Goal: Task Accomplishment & Management: Manage account settings

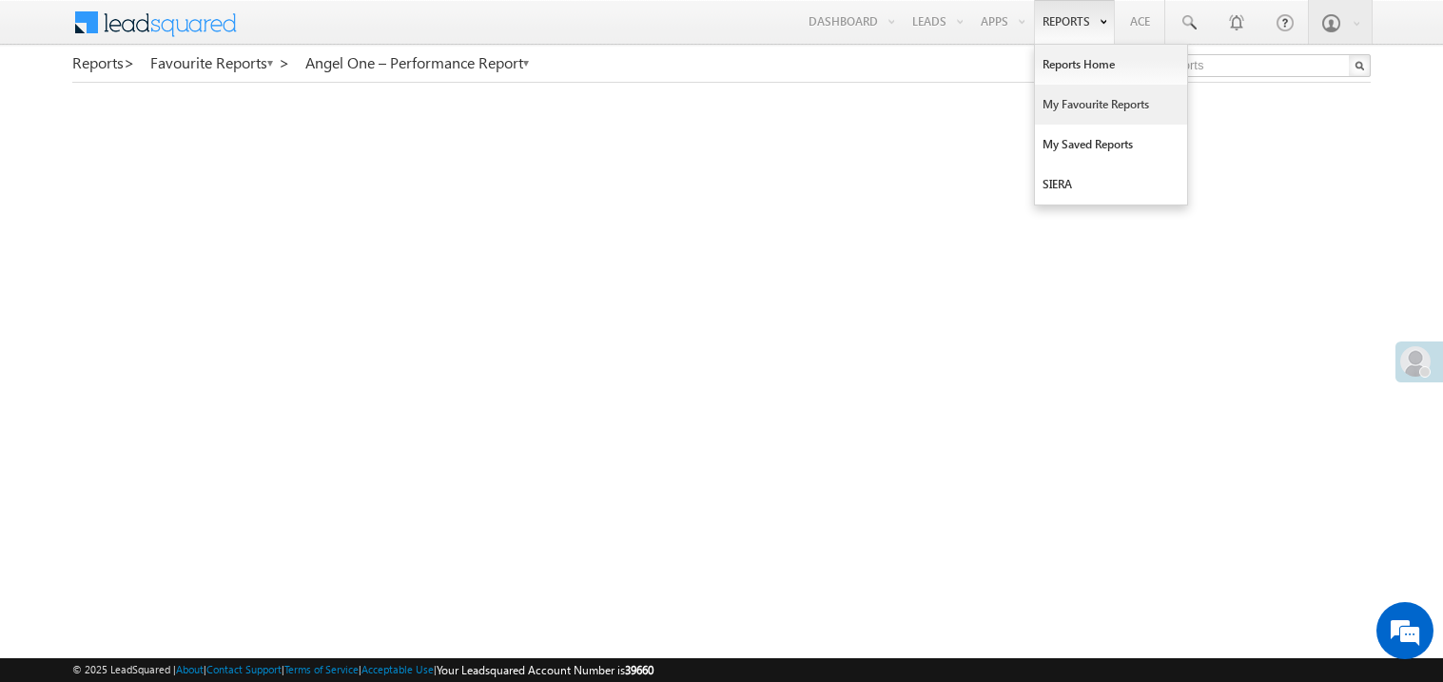
click at [1068, 96] on link "My Favourite Reports" at bounding box center [1111, 105] width 152 height 40
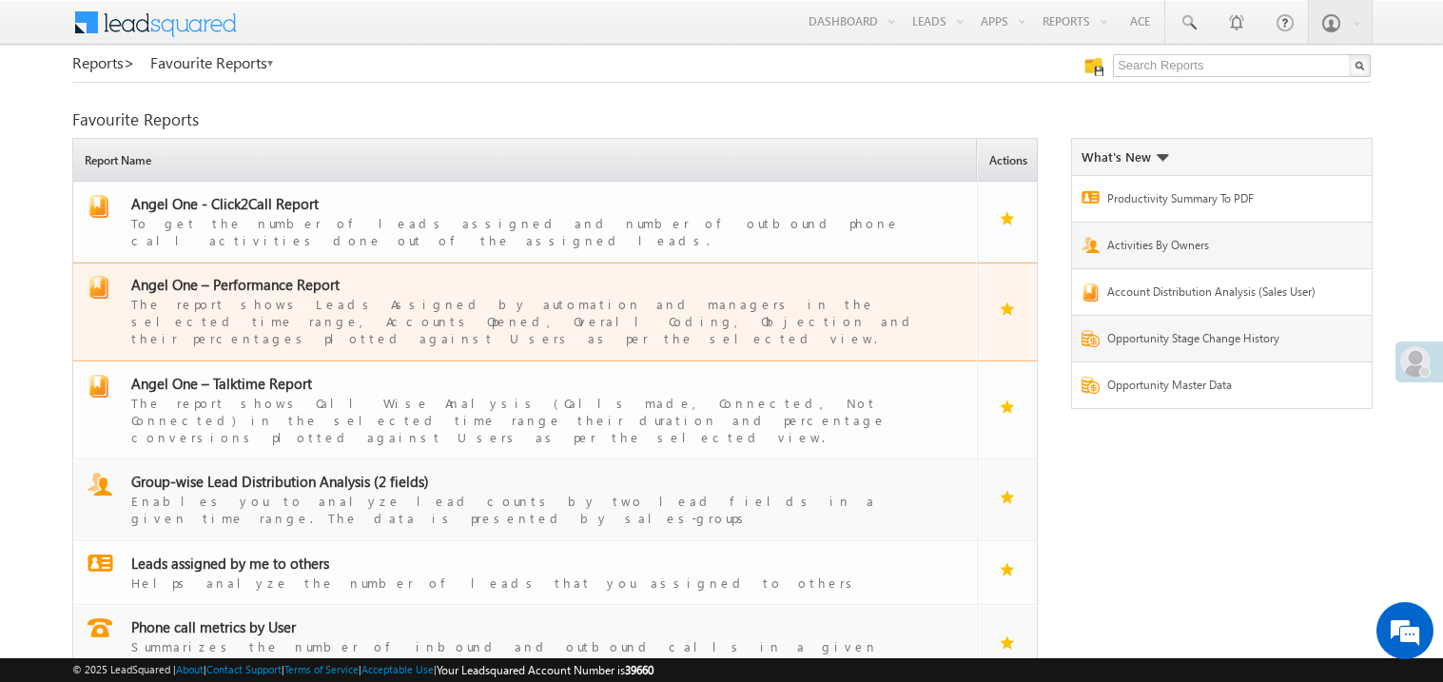
click at [286, 275] on span "Angel One – Performance Report" at bounding box center [235, 284] width 208 height 19
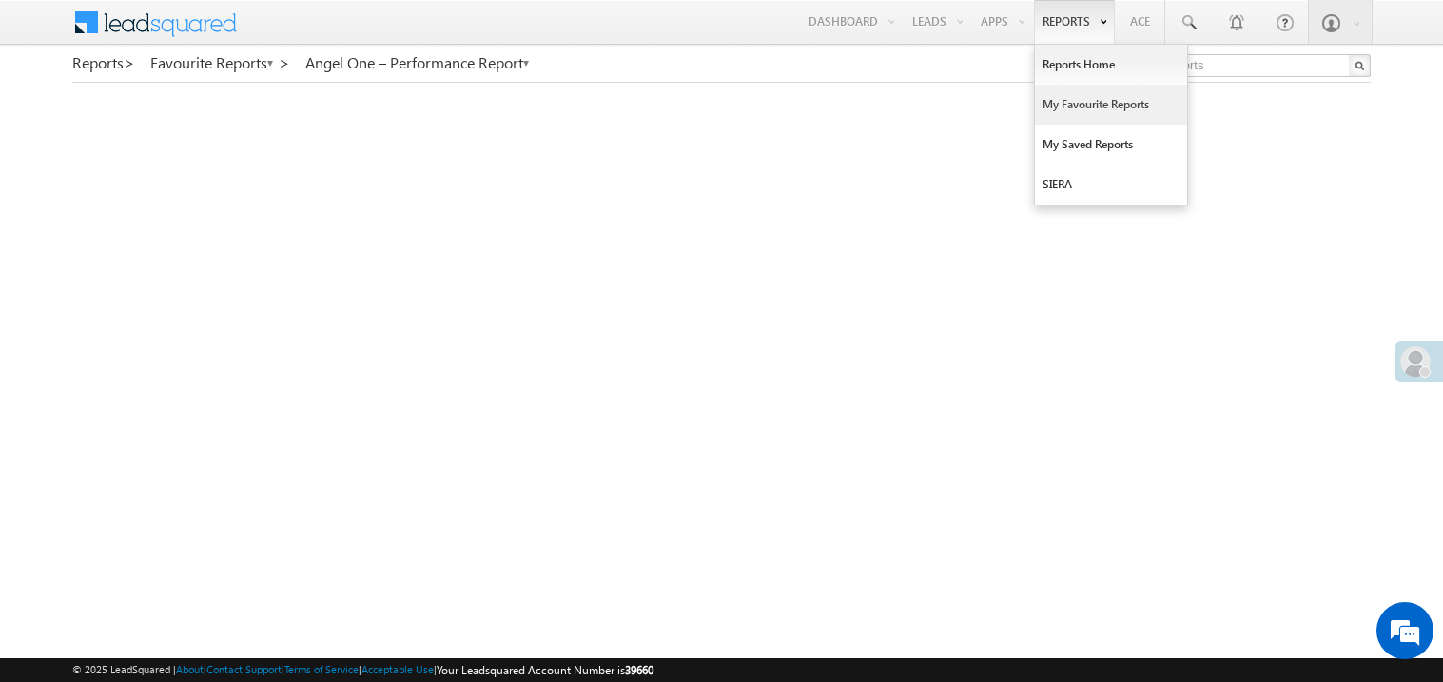
click at [1074, 100] on link "My Favourite Reports" at bounding box center [1111, 105] width 152 height 40
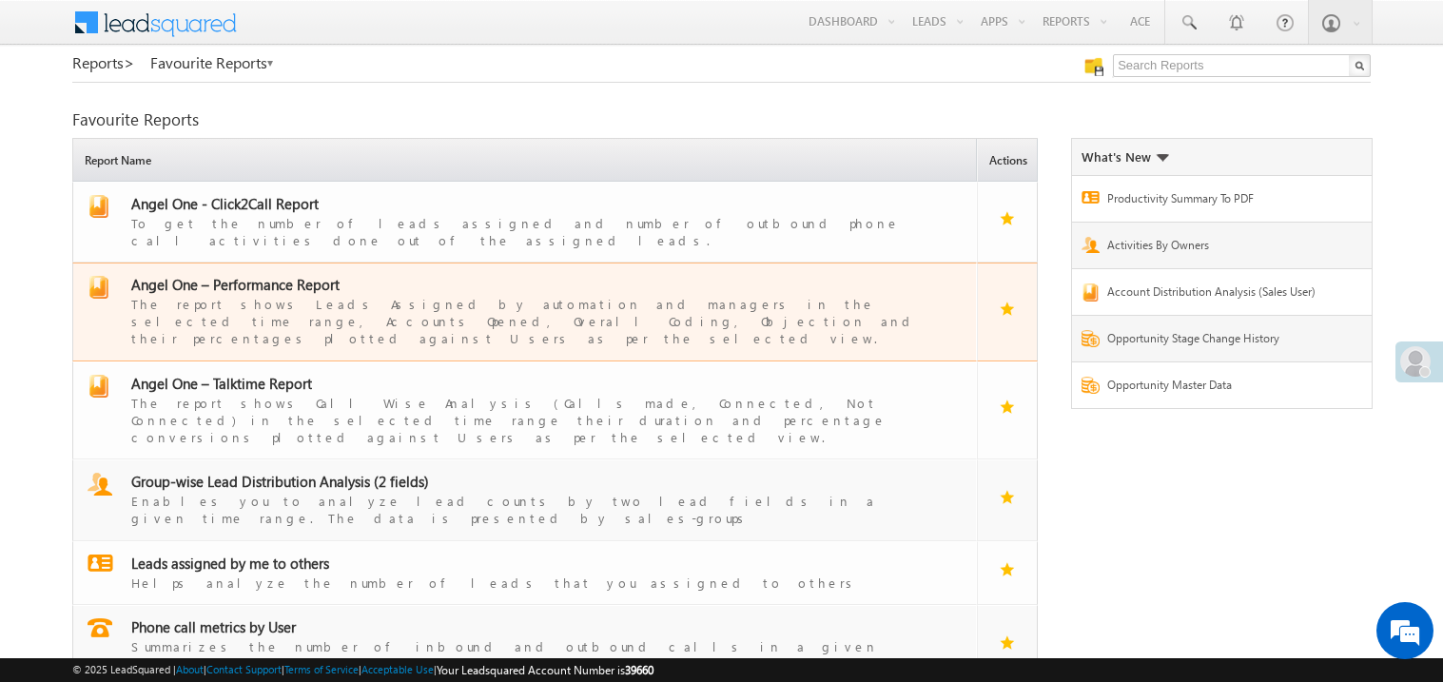
click at [266, 275] on span "Angel One – Performance Report" at bounding box center [235, 284] width 208 height 19
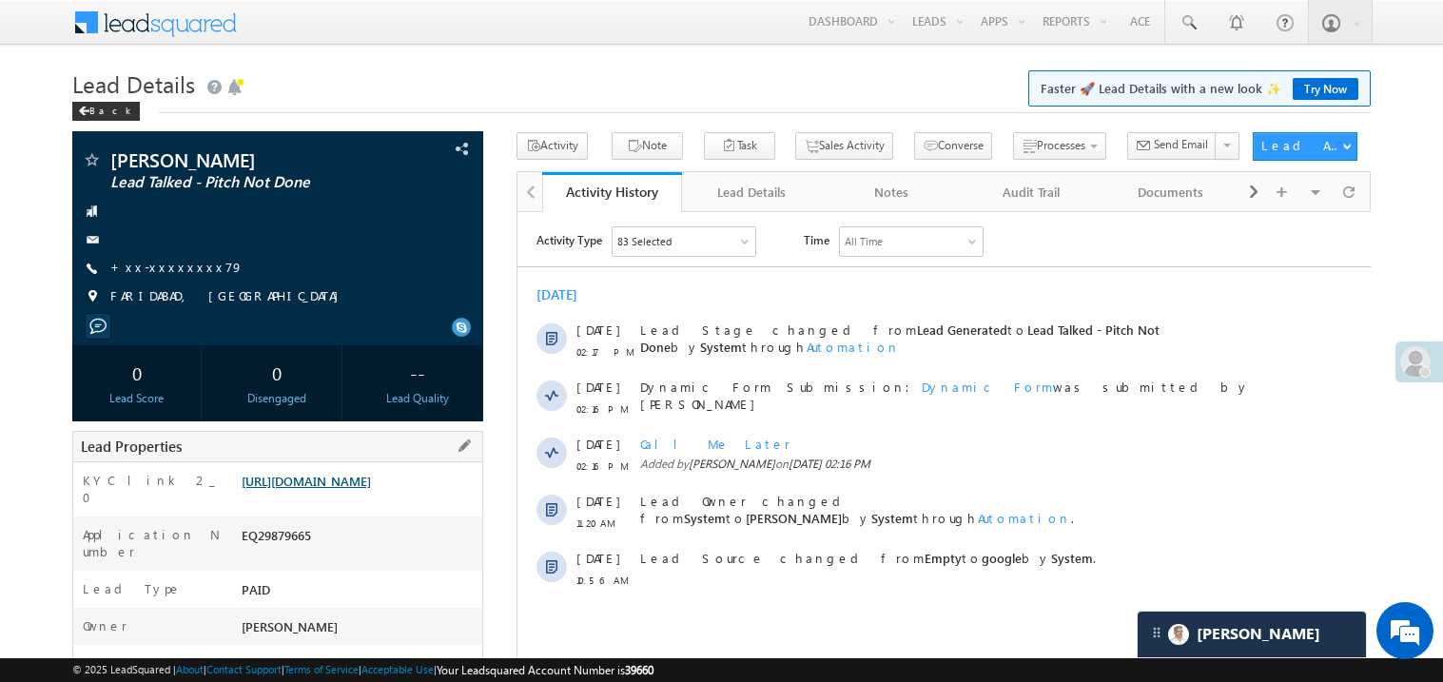
click at [366, 489] on link "https://angelbroking1-pk3em7sa.customui-test.leadsquared.com?leadId=4617c8a4-3d…" at bounding box center [306, 481] width 129 height 16
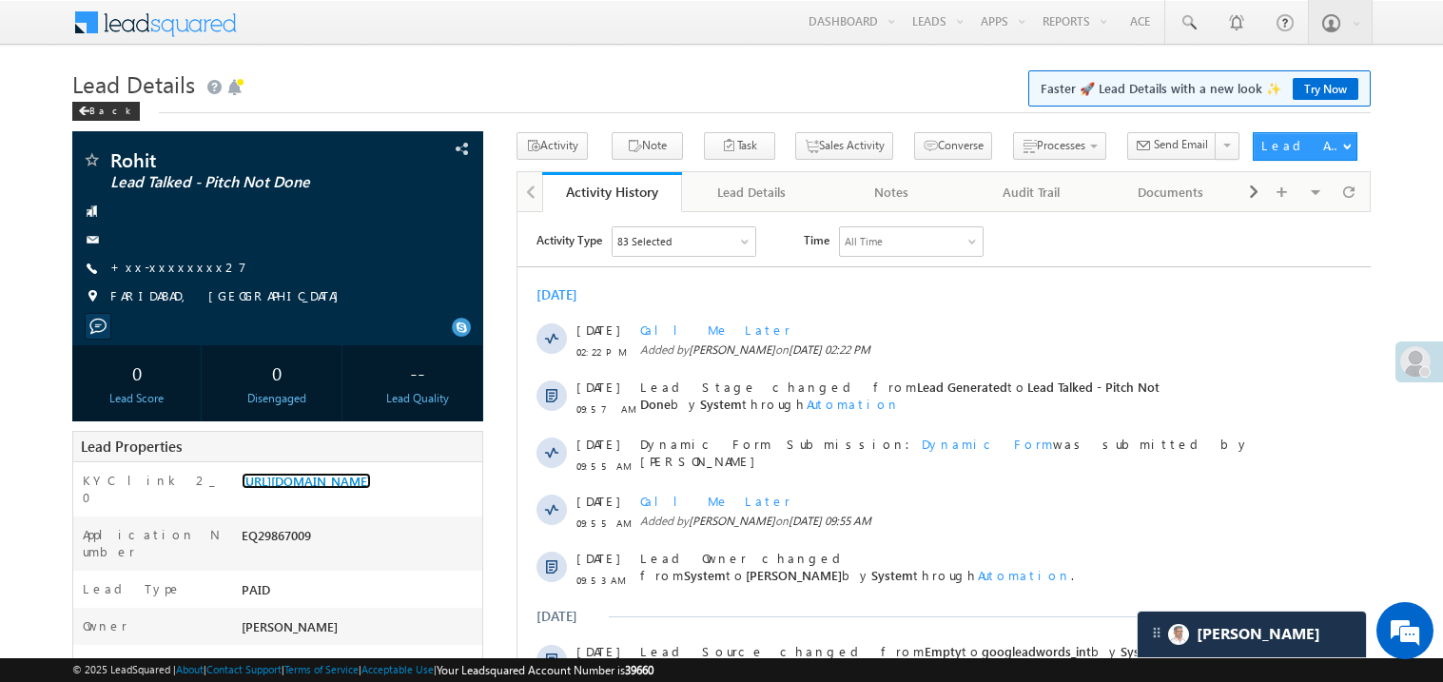
click at [335, 481] on link "https://angelbroking1-pk3em7sa.customui-test.leadsquared.com?leadId=0d859620-c4…" at bounding box center [306, 481] width 129 height 16
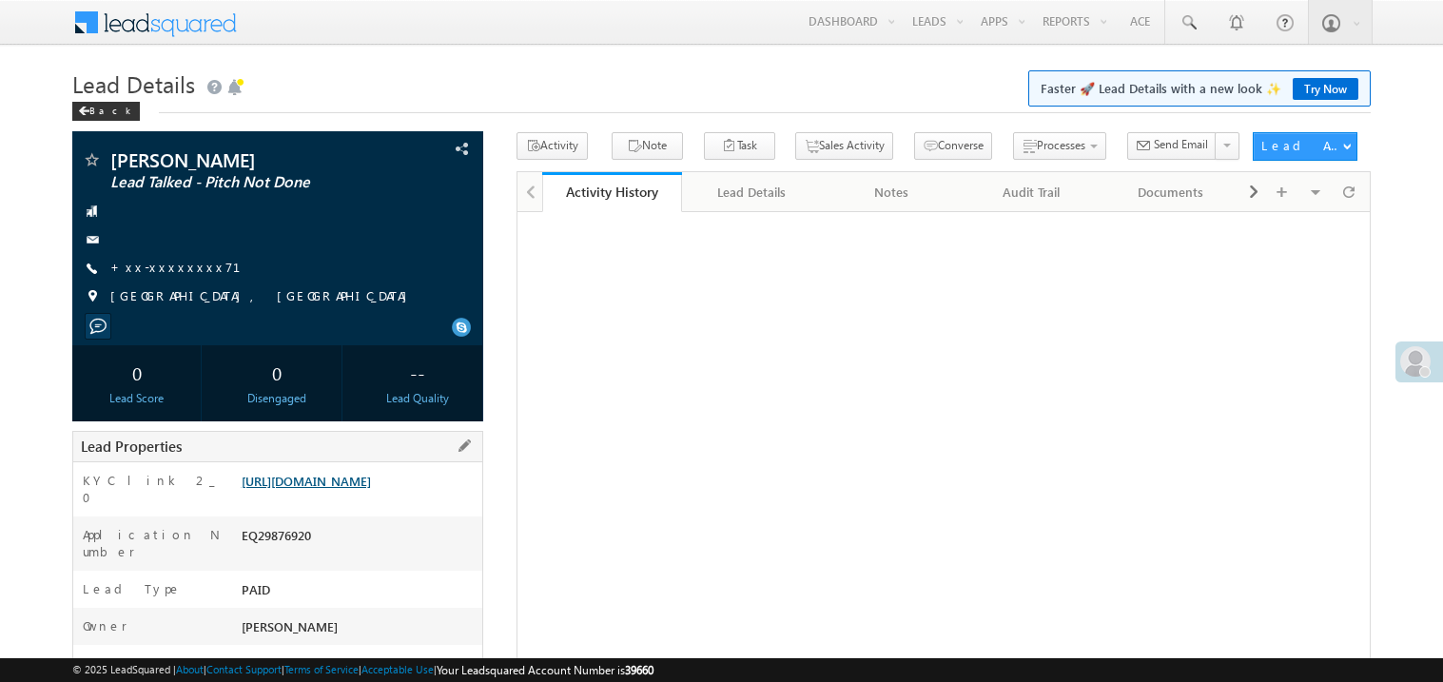
click at [351, 489] on link "https://angelbroking1-pk3em7sa.customui-test.leadsquared.com?leadId=cf32064e-1a…" at bounding box center [306, 481] width 129 height 16
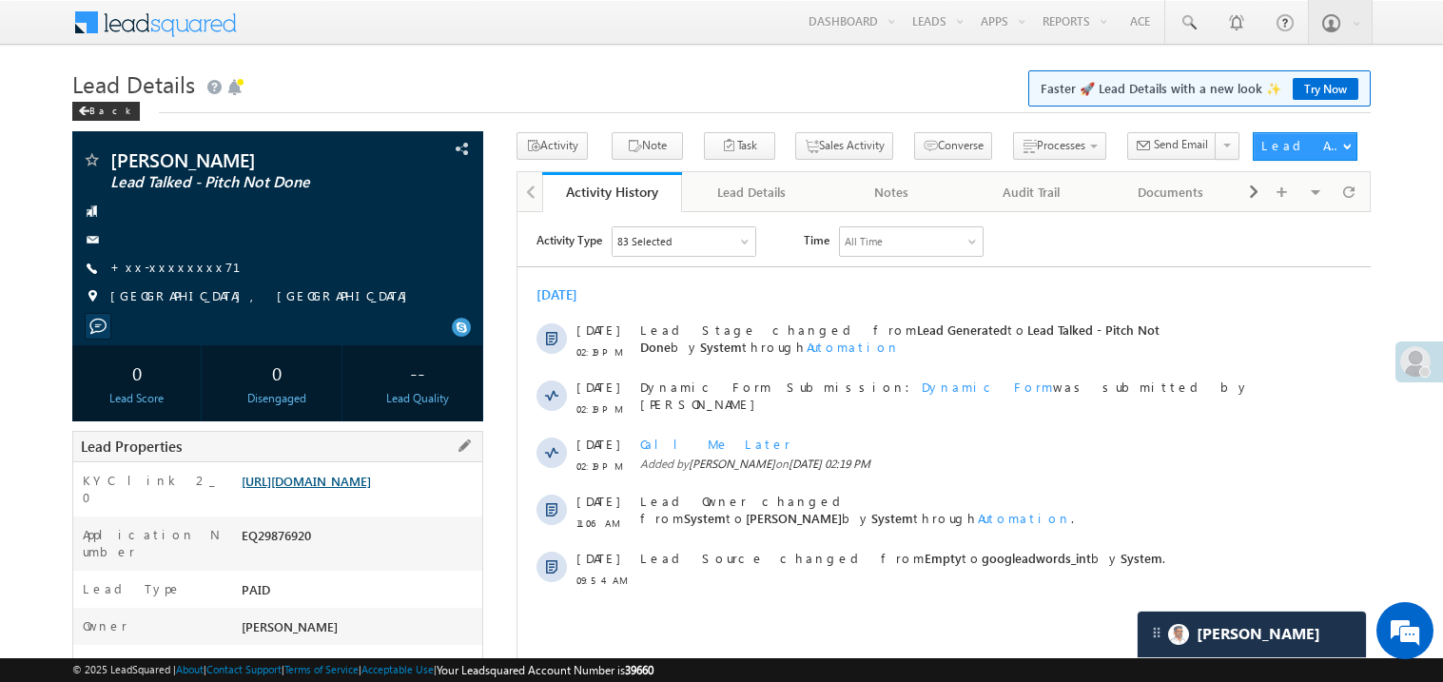
click at [335, 489] on link "https://angelbroking1-pk3em7sa.customui-test.leadsquared.com?leadId=cf32064e-1a…" at bounding box center [306, 481] width 129 height 16
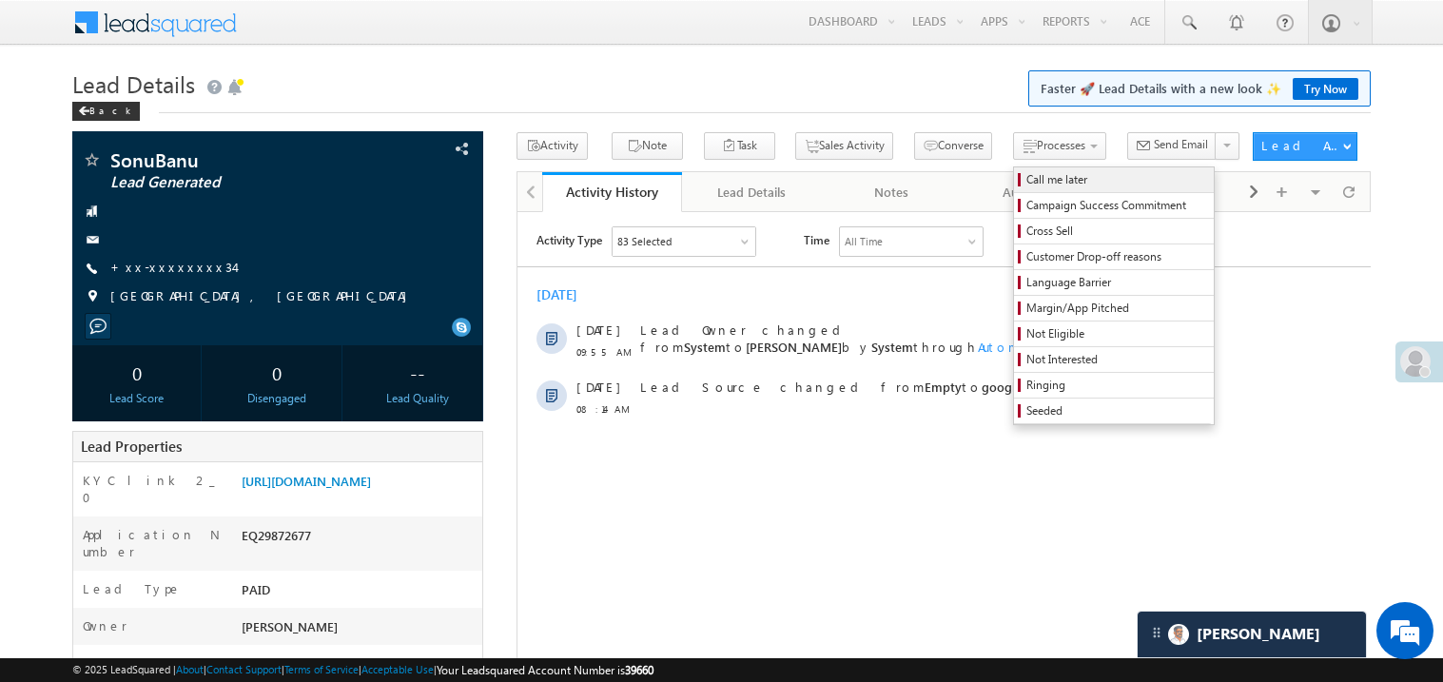
click at [1027, 174] on span "Call me later" at bounding box center [1117, 179] width 181 height 17
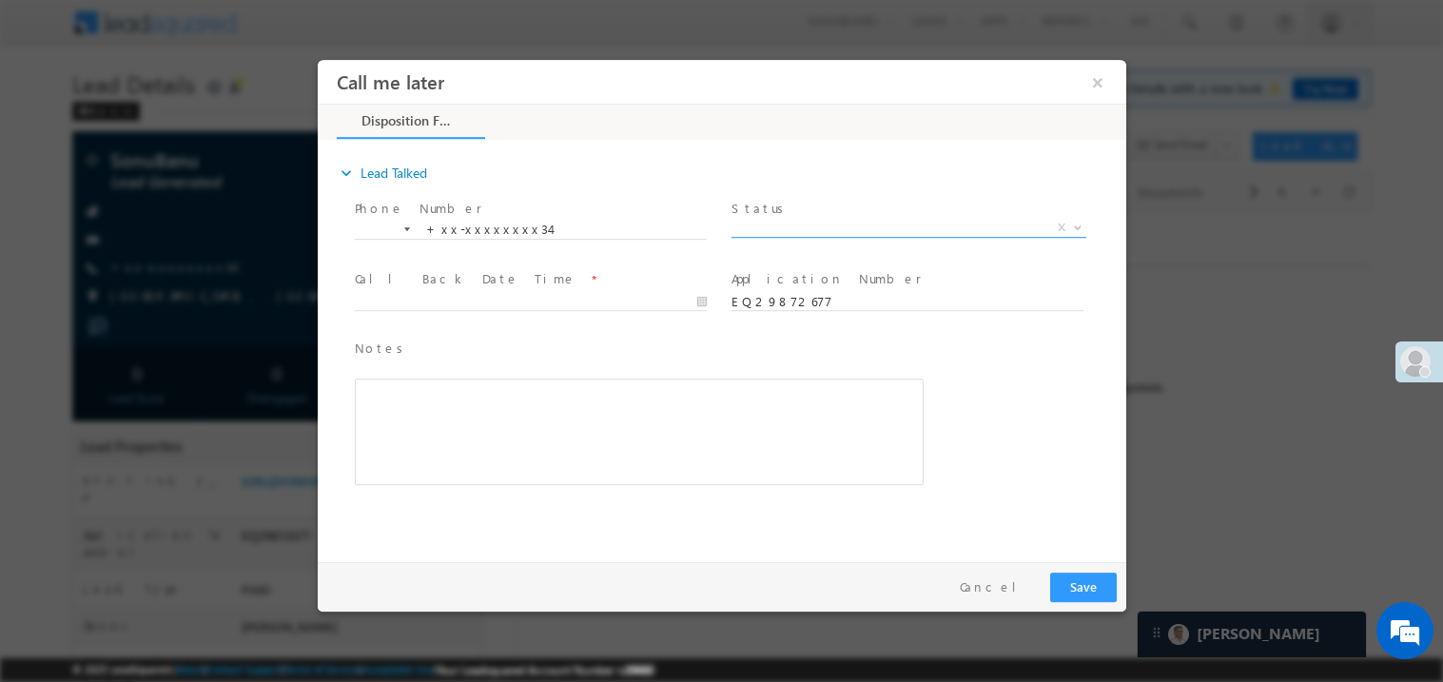
click at [805, 218] on span "X" at bounding box center [908, 227] width 355 height 19
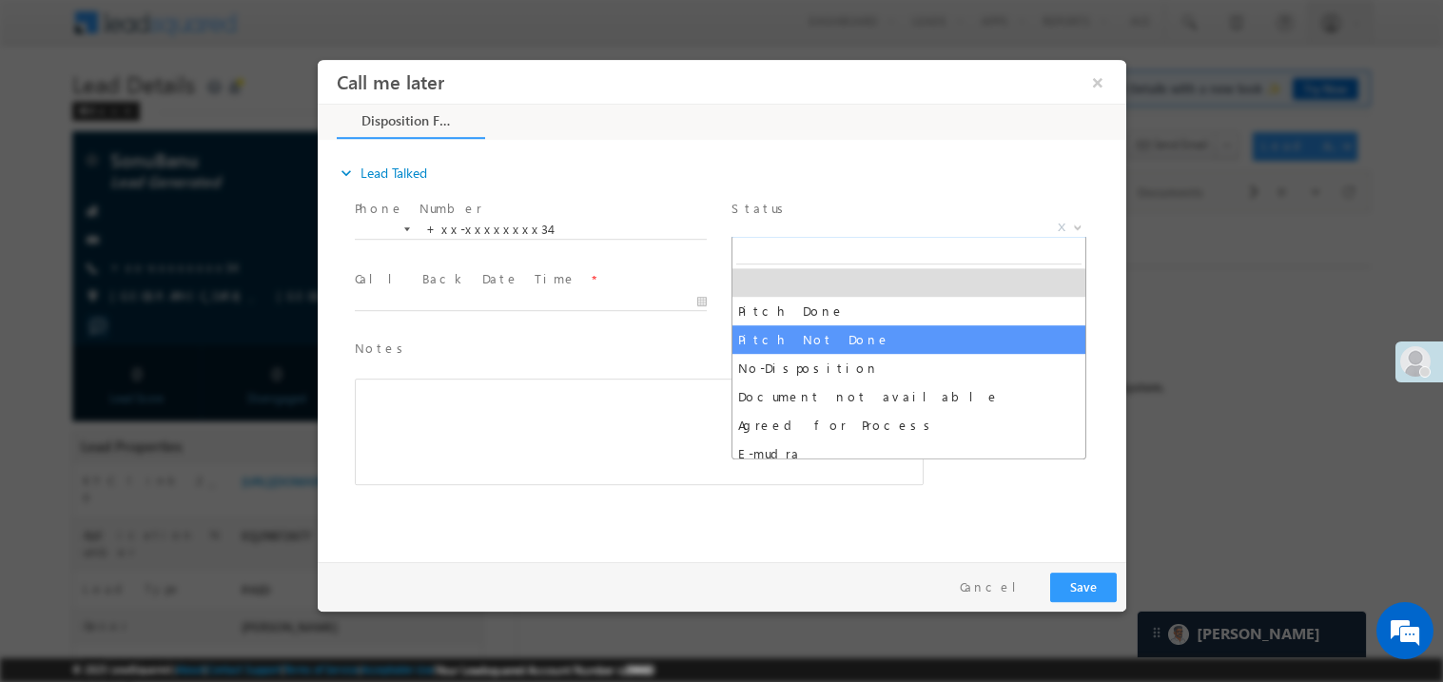
select select "Pitch Not Done"
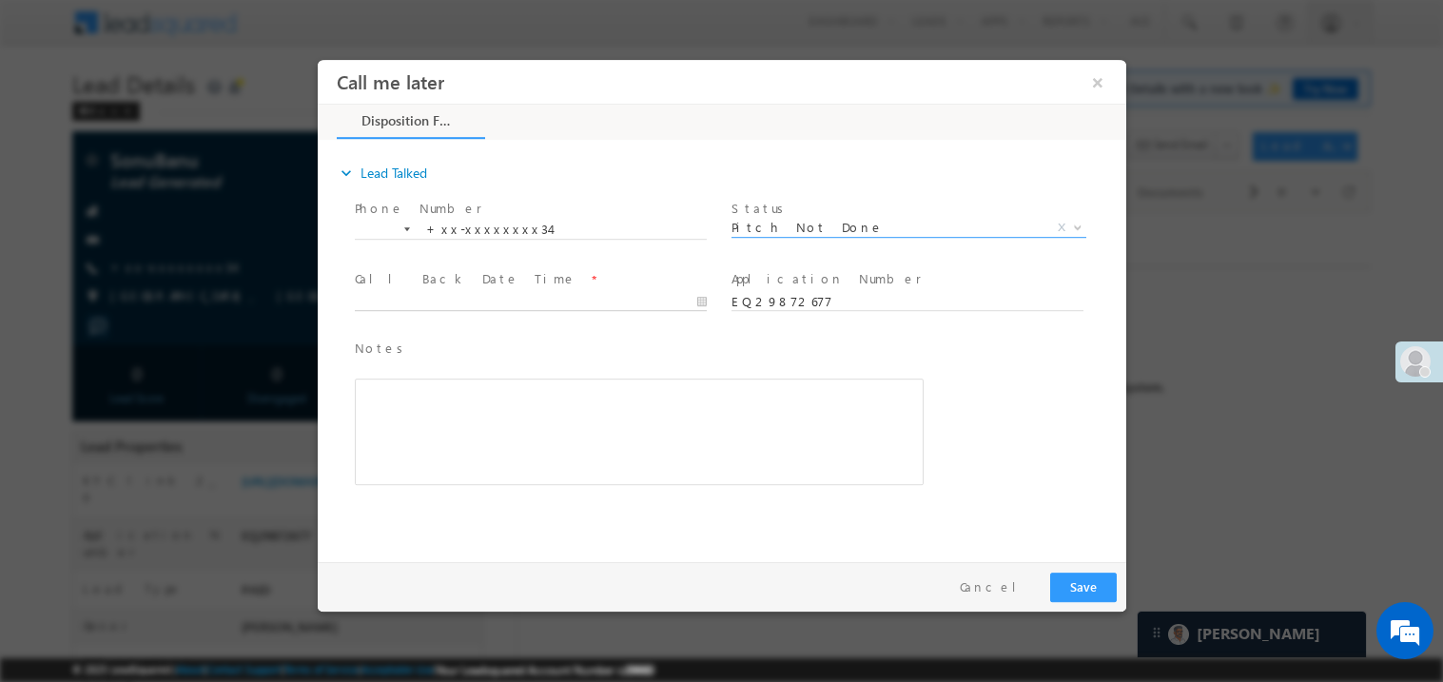
click at [438, 294] on body "Call me later ×" at bounding box center [721, 306] width 809 height 494
type input "10/02/25 3:16 PM"
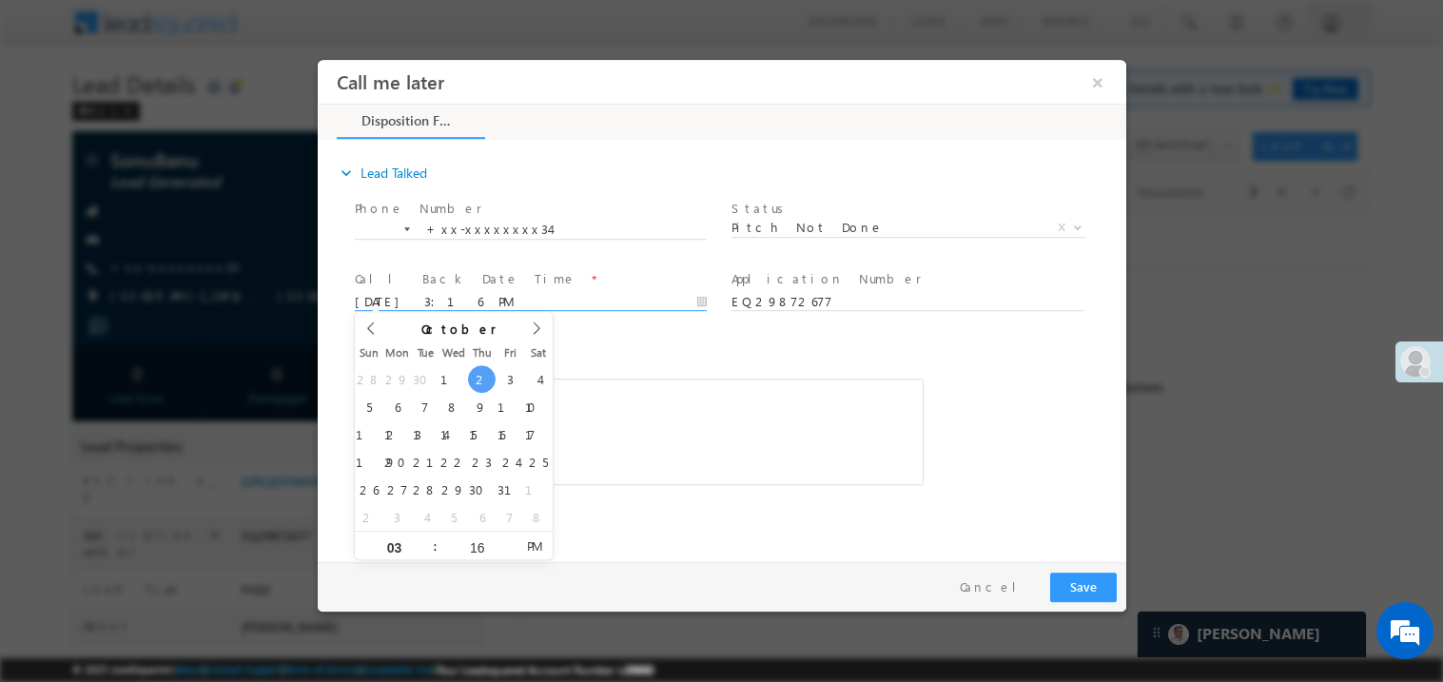
click at [634, 441] on div "Rich Text Editor, 40788eee-0fb2-11ec-a811-0adc8a9d82c2__tab1__section1__Notes__…" at bounding box center [638, 431] width 569 height 107
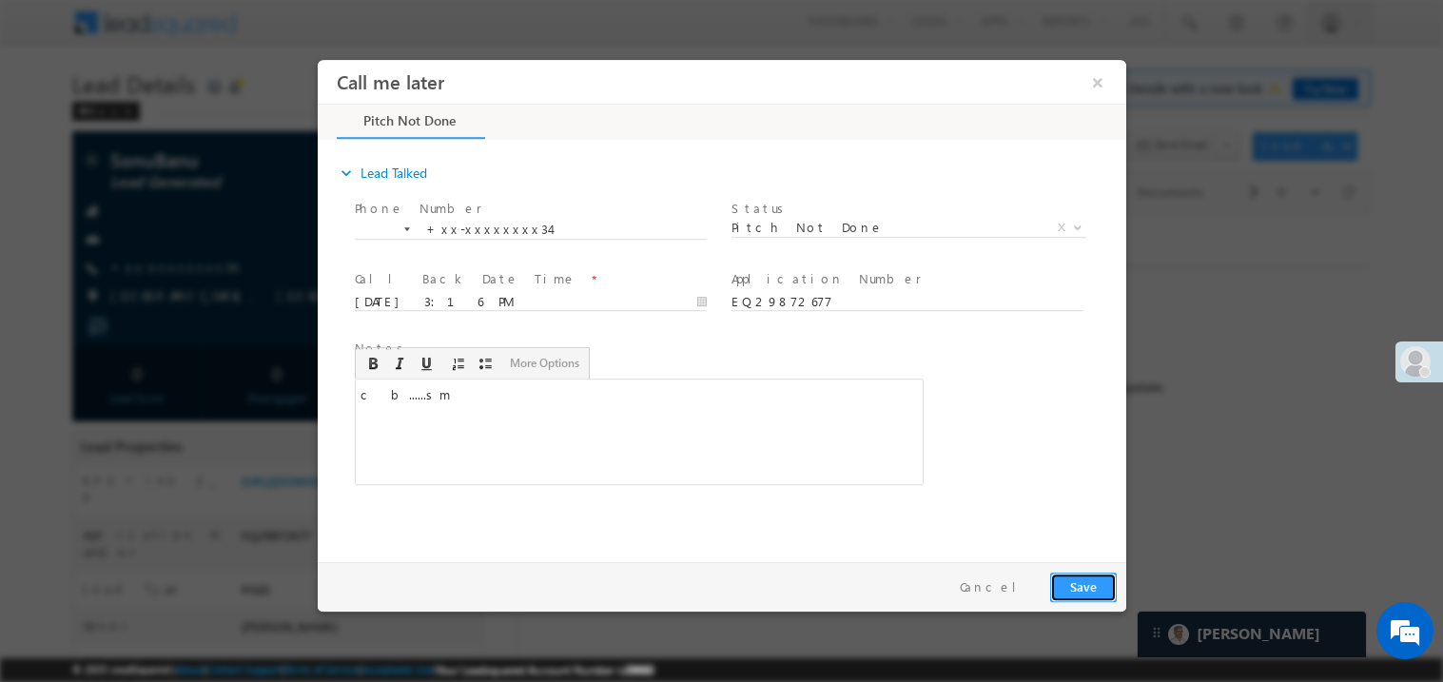
click at [1079, 585] on button "Save" at bounding box center [1083, 586] width 67 height 29
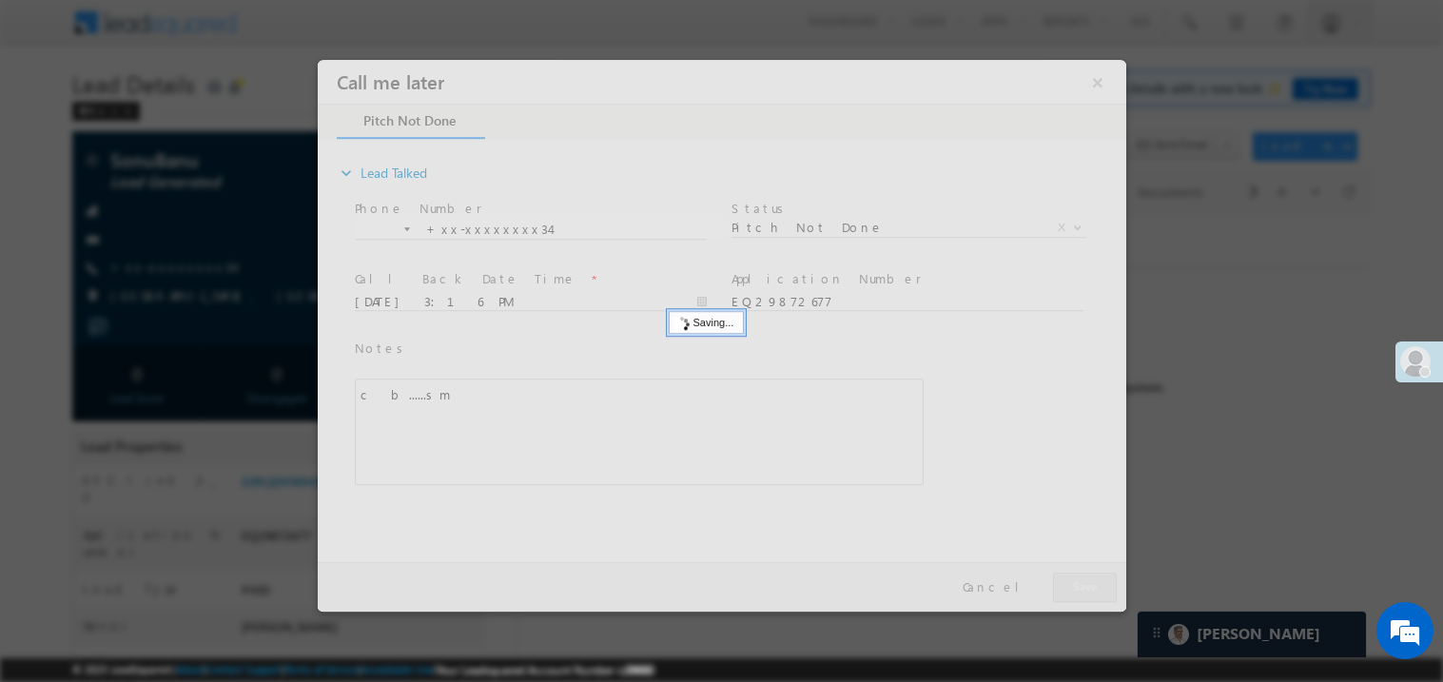
click at [1079, 585] on div at bounding box center [721, 335] width 809 height 552
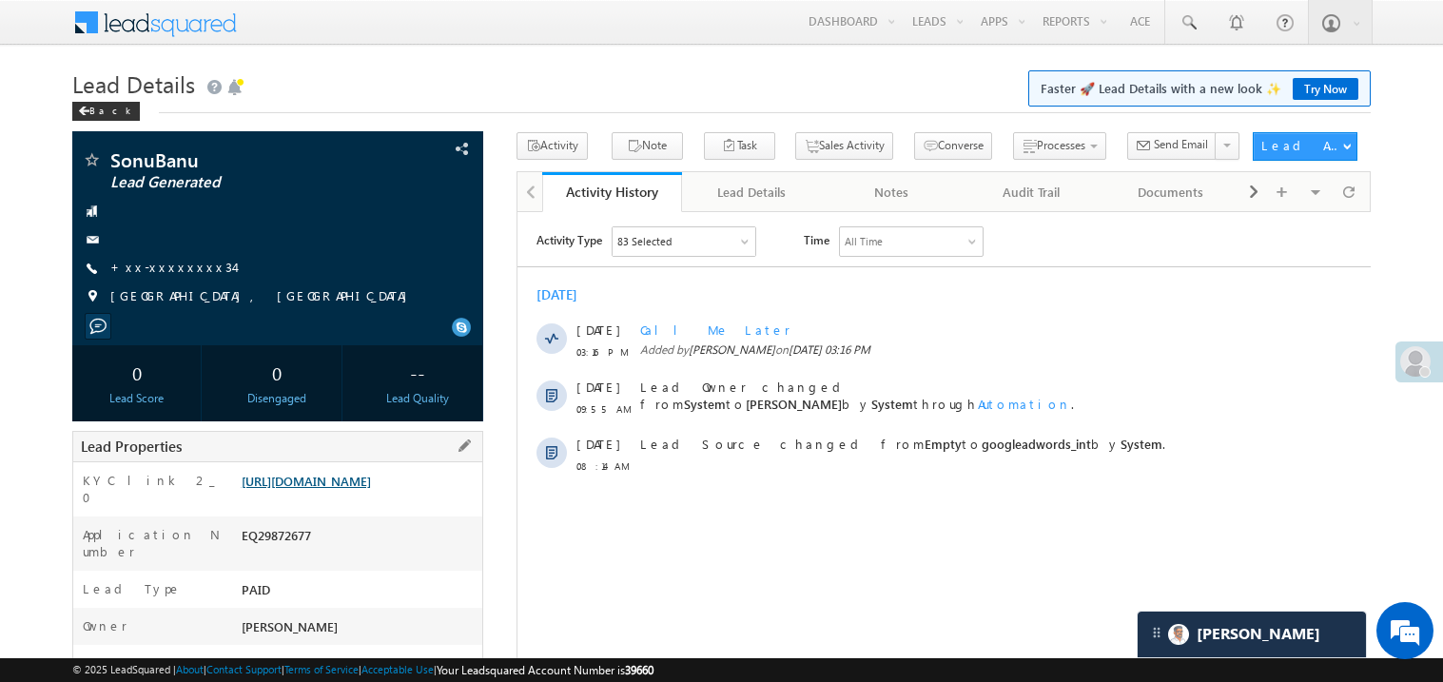
click at [359, 478] on link "https://angelbroking1-pk3em7sa.customui-test.leadsquared.com?leadId=3d9a013e-79…" at bounding box center [306, 481] width 129 height 16
click at [1311, 83] on link "Try Now" at bounding box center [1326, 89] width 66 height 22
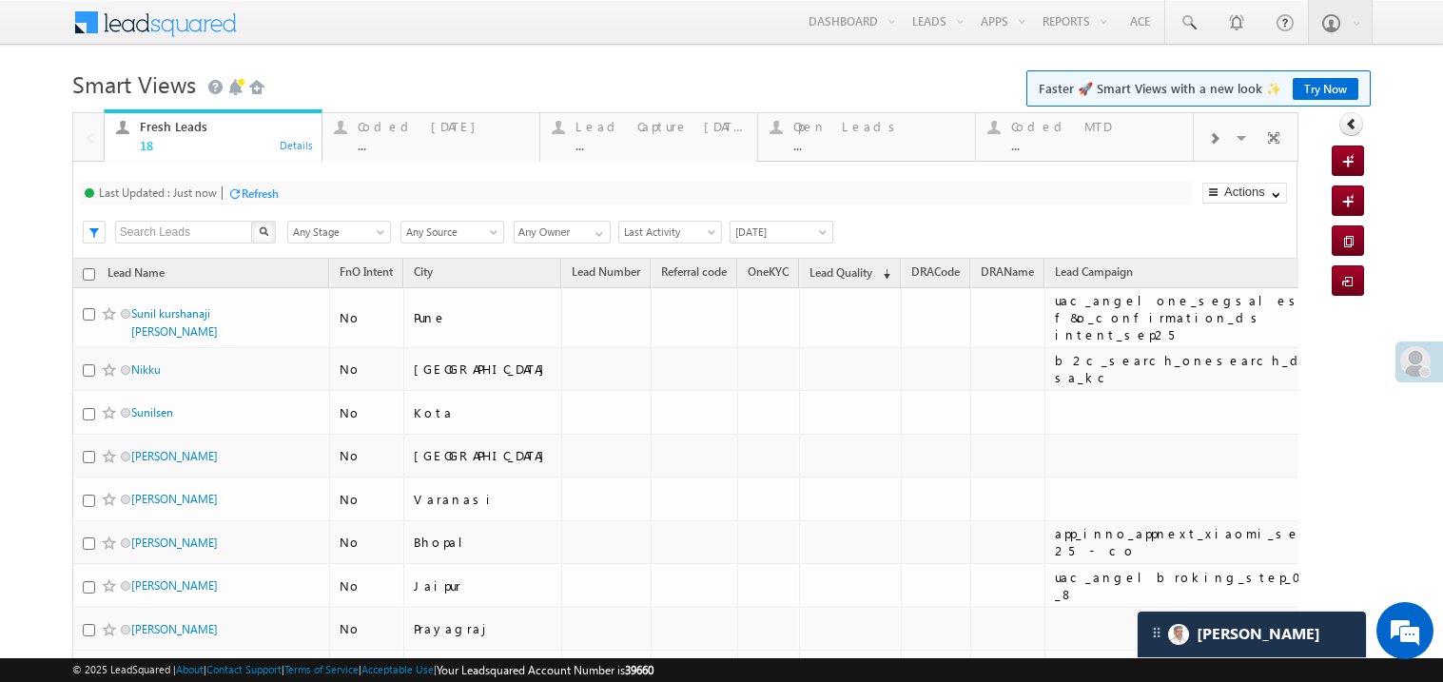
click at [1322, 104] on span "Faster 🚀 Smart Views with a new look ✨ Try Now" at bounding box center [1199, 88] width 344 height 36
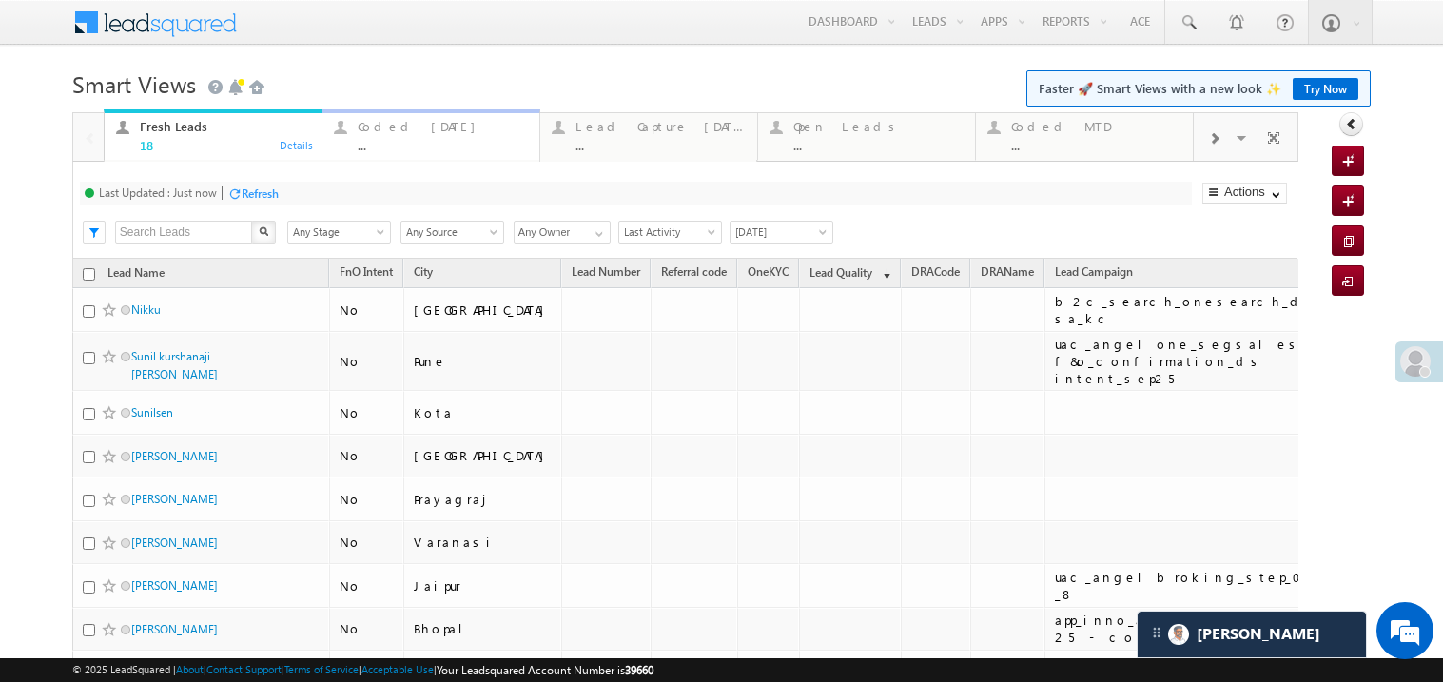
click at [419, 153] on link "Coded Today ... Details" at bounding box center [431, 134] width 219 height 51
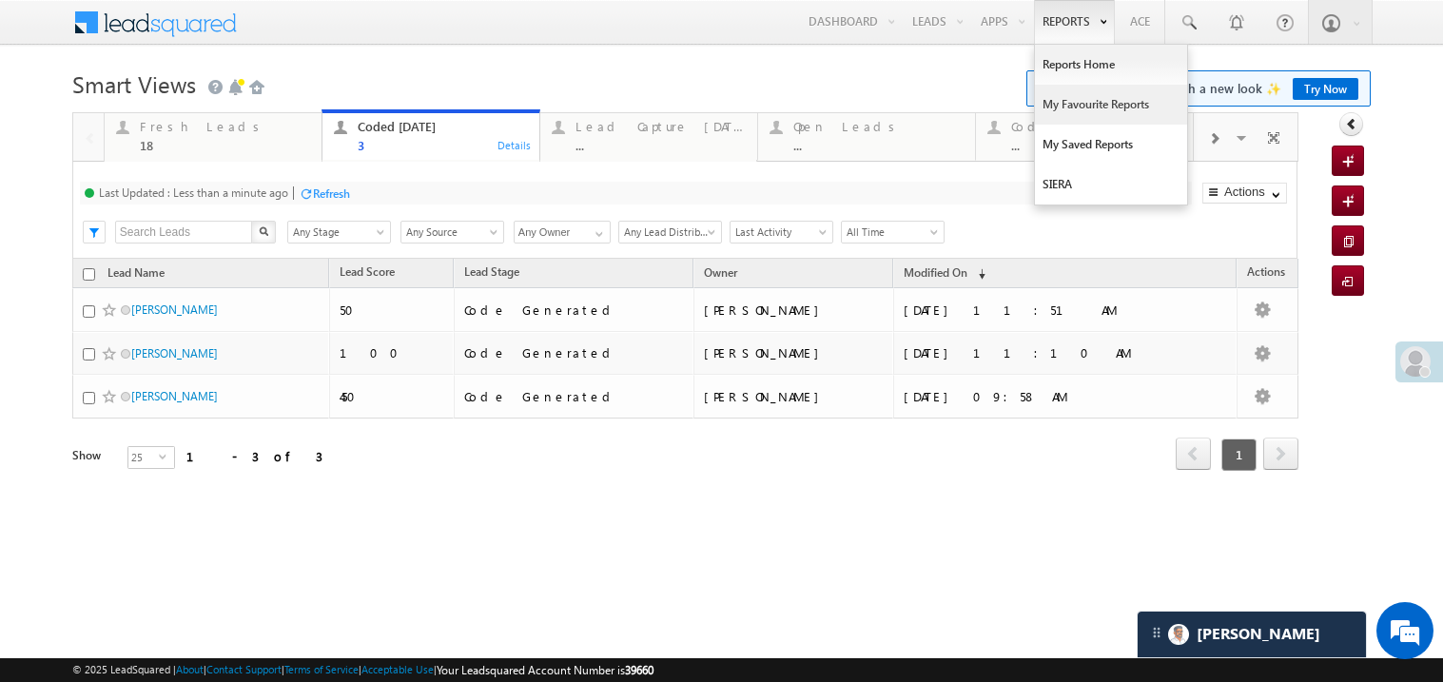
click at [1061, 100] on link "My Favourite Reports" at bounding box center [1111, 105] width 152 height 40
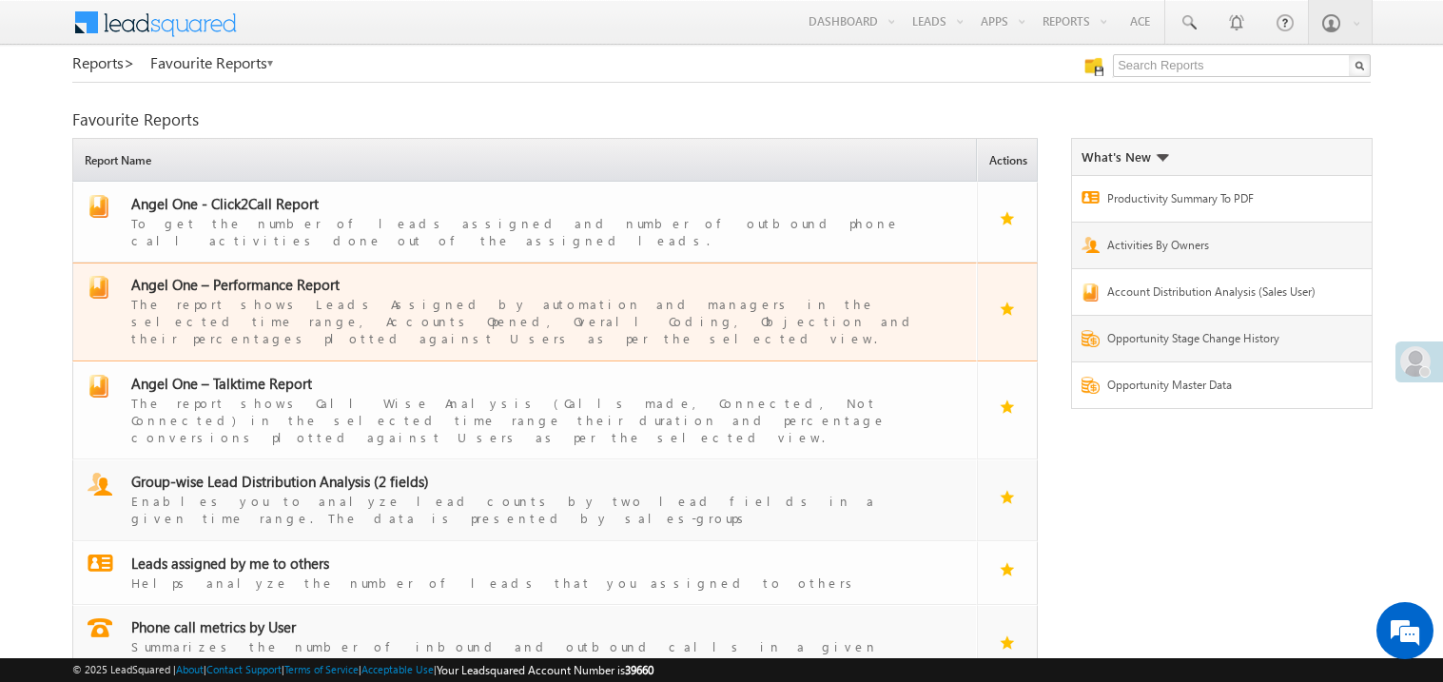
click at [236, 275] on span "Angel One – Performance Report" at bounding box center [235, 284] width 208 height 19
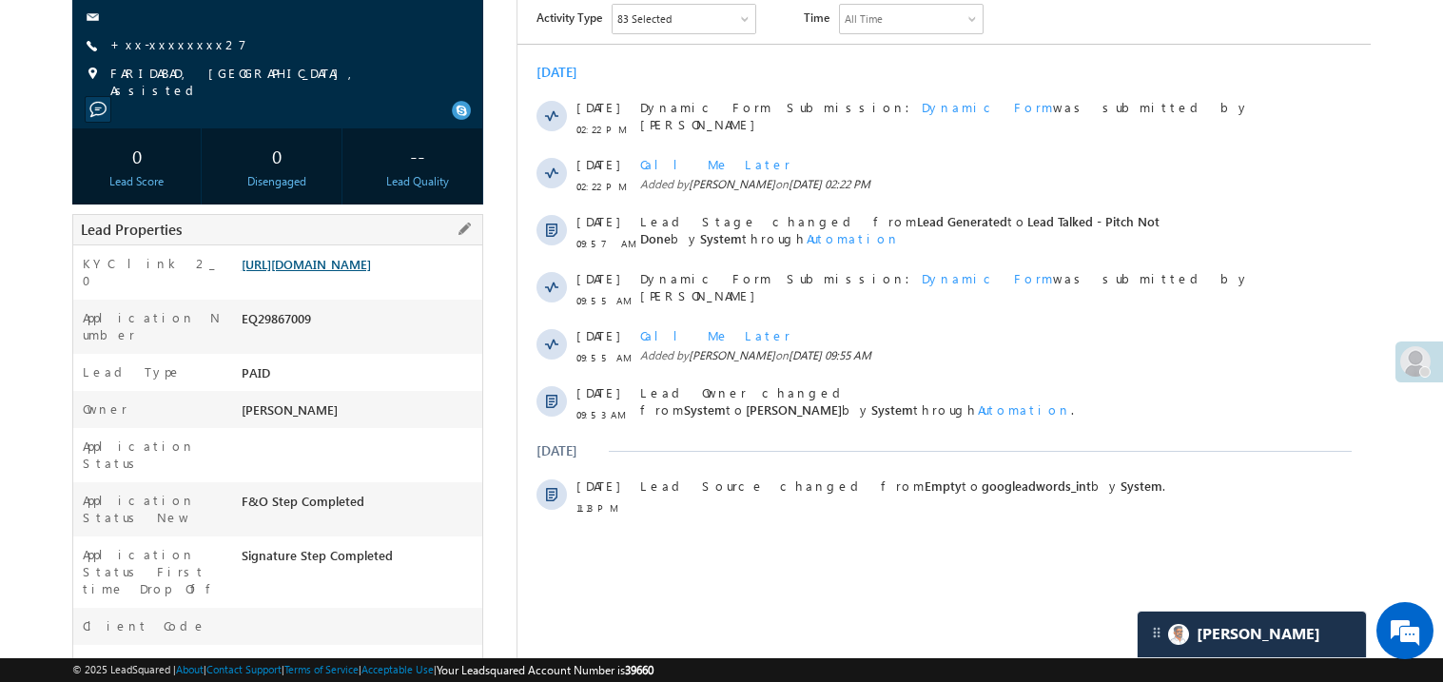
scroll to position [227, 0]
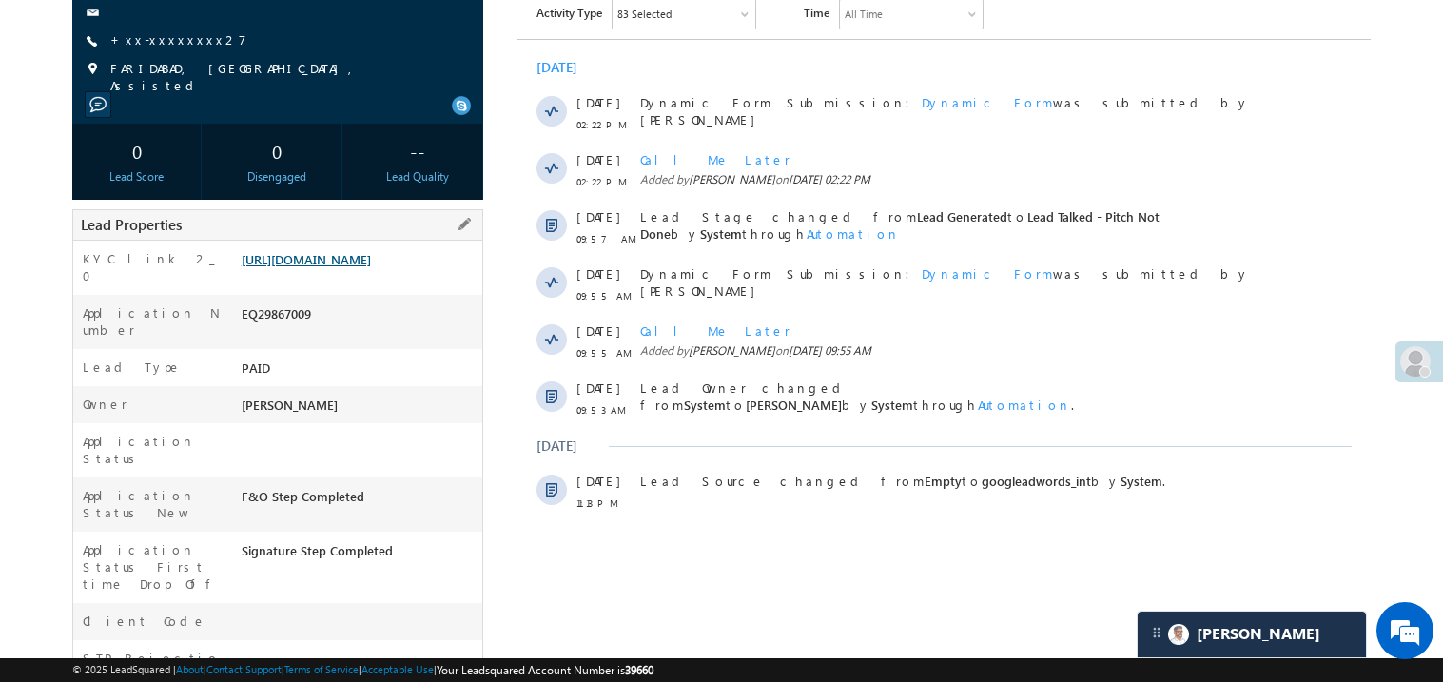
click at [320, 265] on link "https://angelbroking1-pk3em7sa.customui-test.leadsquared.com?leadId=0d859620-c4…" at bounding box center [306, 259] width 129 height 16
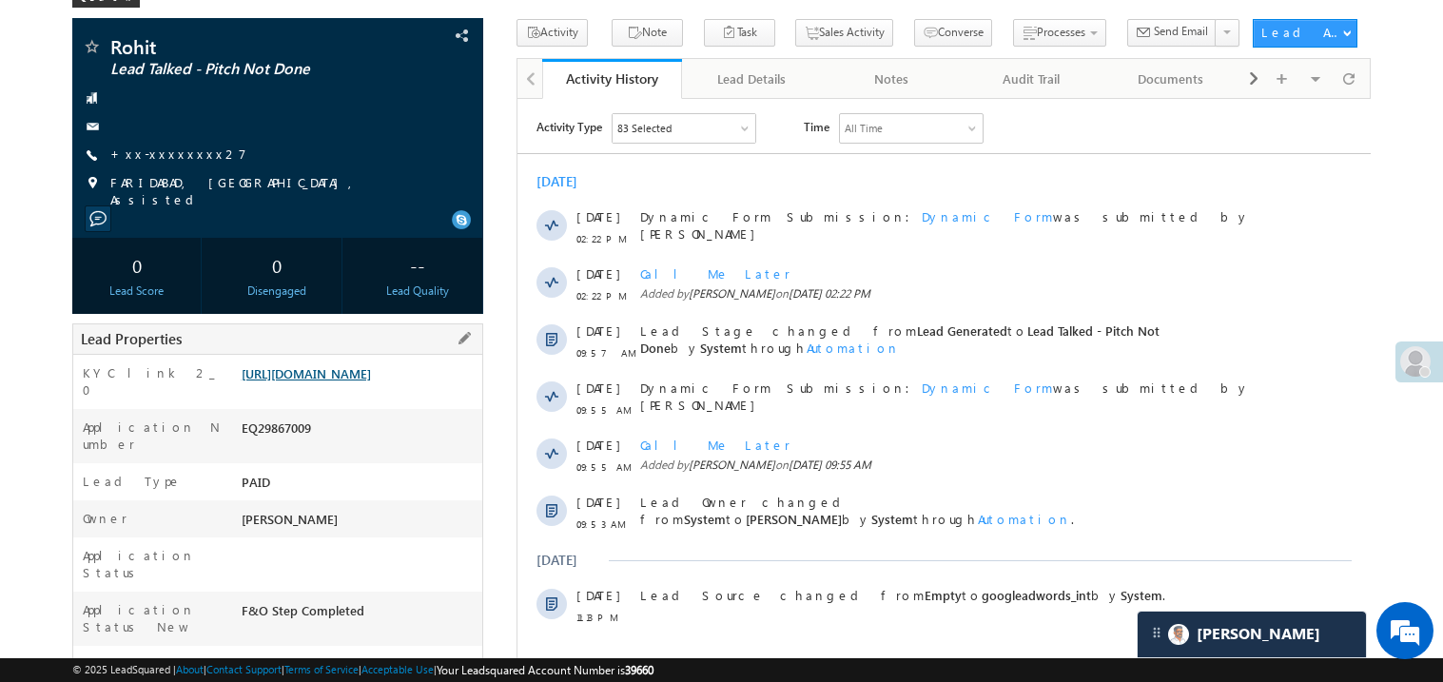
scroll to position [75, 0]
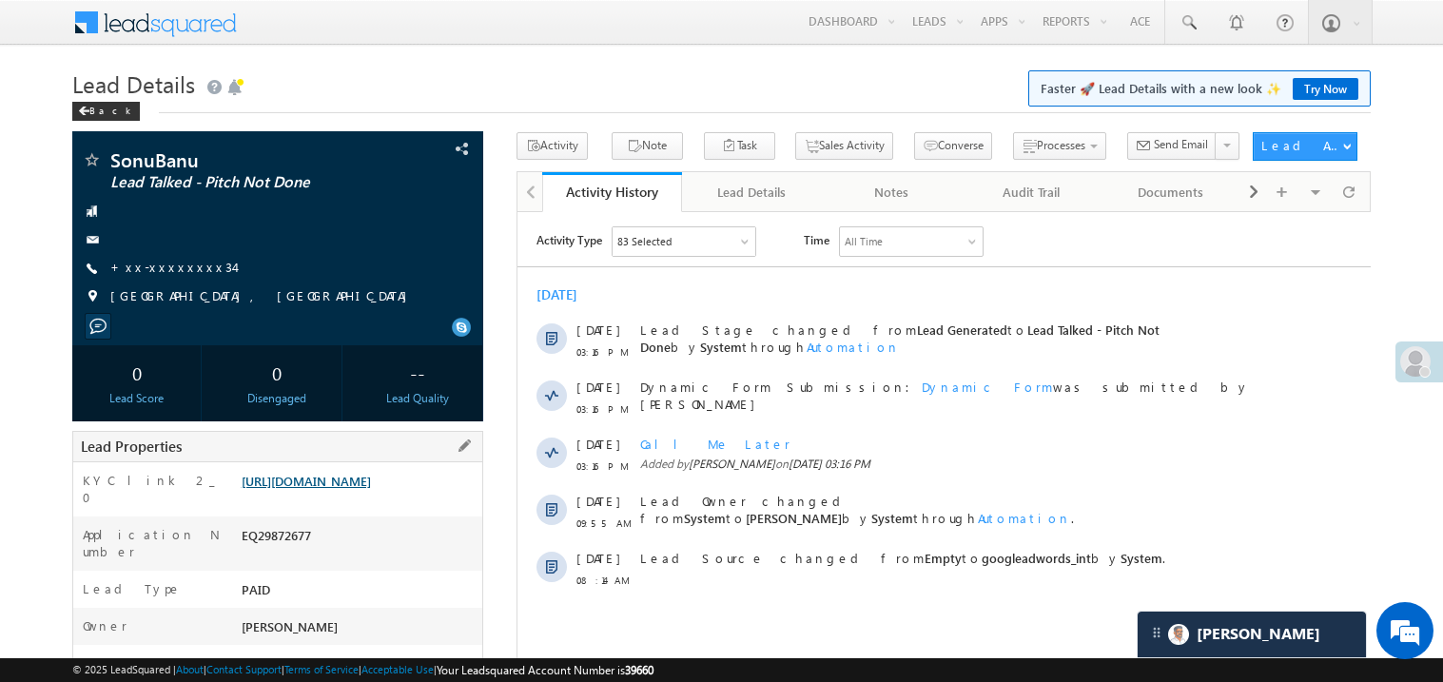
click at [371, 489] on link "[URL][DOMAIN_NAME]" at bounding box center [306, 481] width 129 height 16
click at [161, 270] on link "+xx-xxxxxxxx34" at bounding box center [172, 267] width 124 height 16
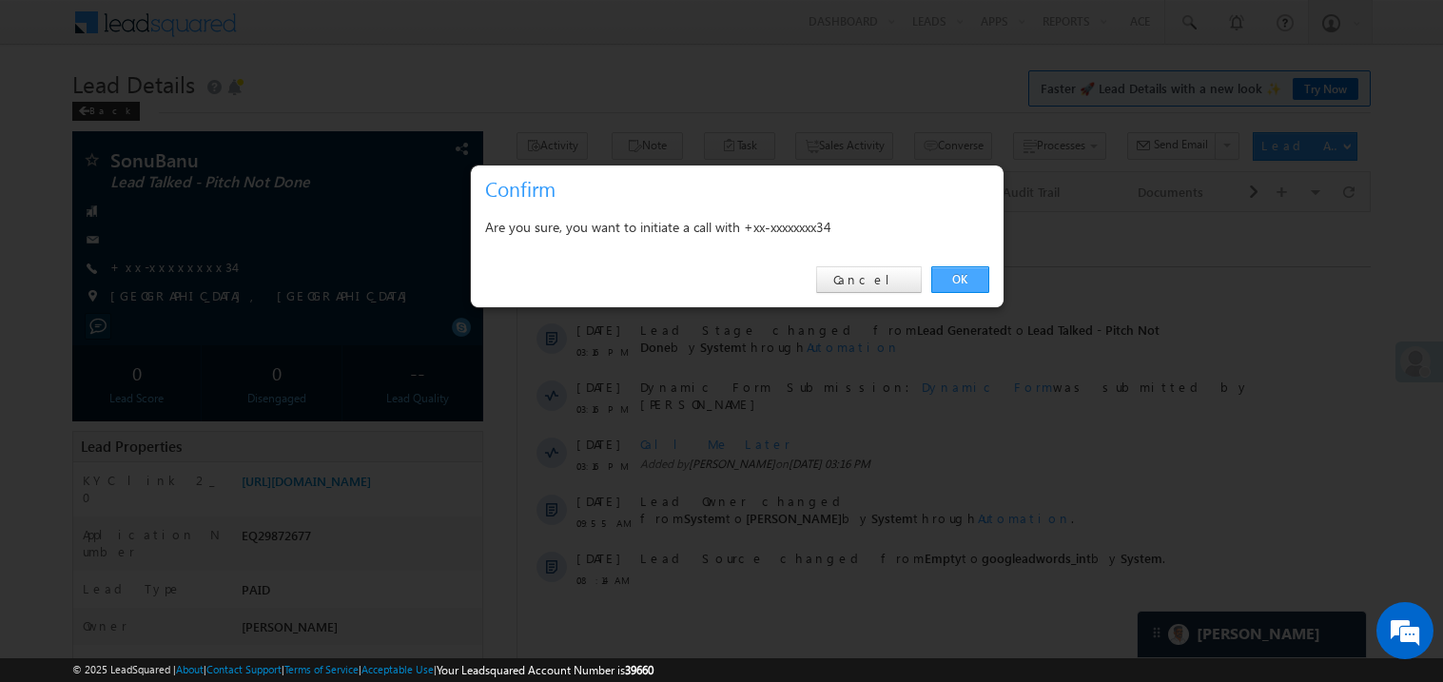
click at [966, 281] on link "OK" at bounding box center [961, 279] width 58 height 27
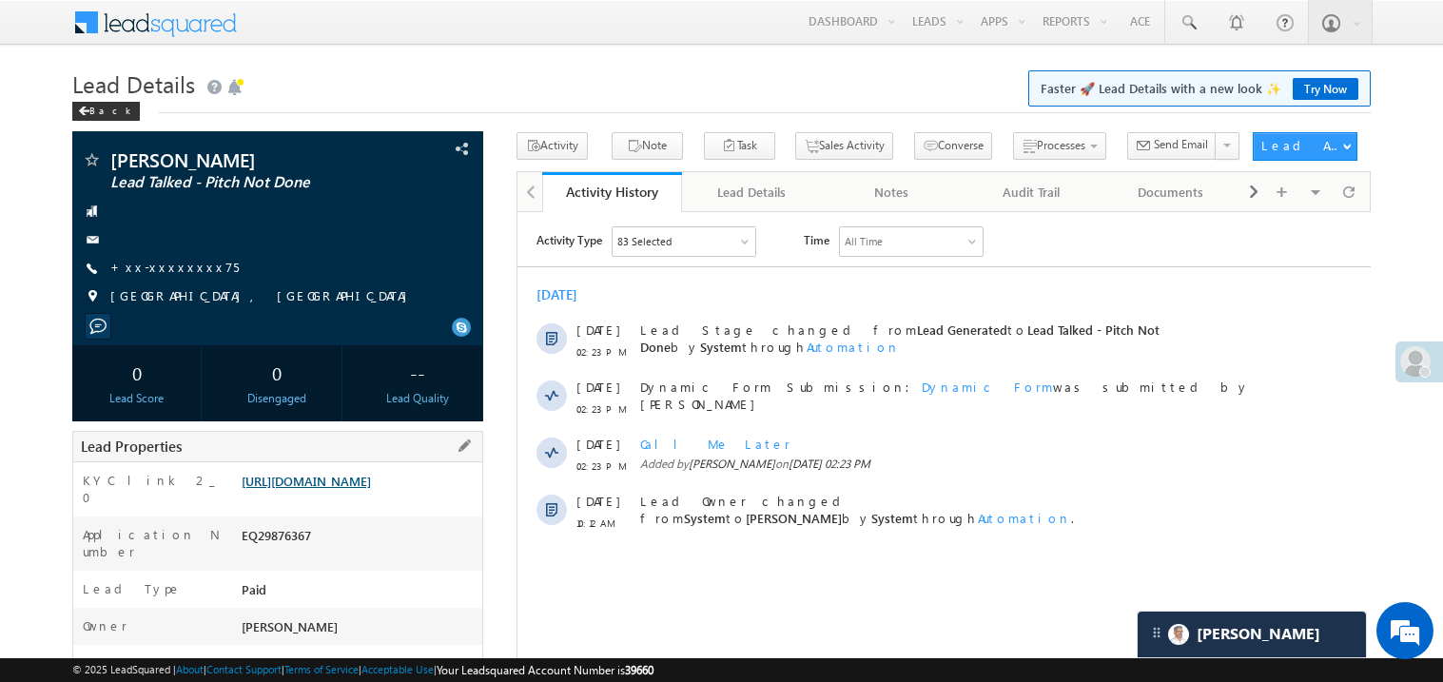
click at [360, 489] on link "[URL][DOMAIN_NAME]" at bounding box center [306, 481] width 129 height 16
click at [350, 489] on link "https://angelbroking1-pk3em7sa.customui-test.leadsquared.com?leadId=b0fb2795-7a…" at bounding box center [306, 481] width 129 height 16
click at [354, 489] on link "https://angelbroking1-pk3em7sa.customui-test.leadsquared.com?leadId=cf32064e-1a…" at bounding box center [306, 481] width 129 height 16
click at [369, 489] on link "https://angelbroking1-pk3em7sa.customui-test.leadsquared.com?leadId=cf32064e-1a…" at bounding box center [306, 481] width 129 height 16
click at [358, 489] on link "https://angelbroking1-pk3em7sa.customui-test.leadsquared.com?leadId=cf32064e-1a…" at bounding box center [306, 481] width 129 height 16
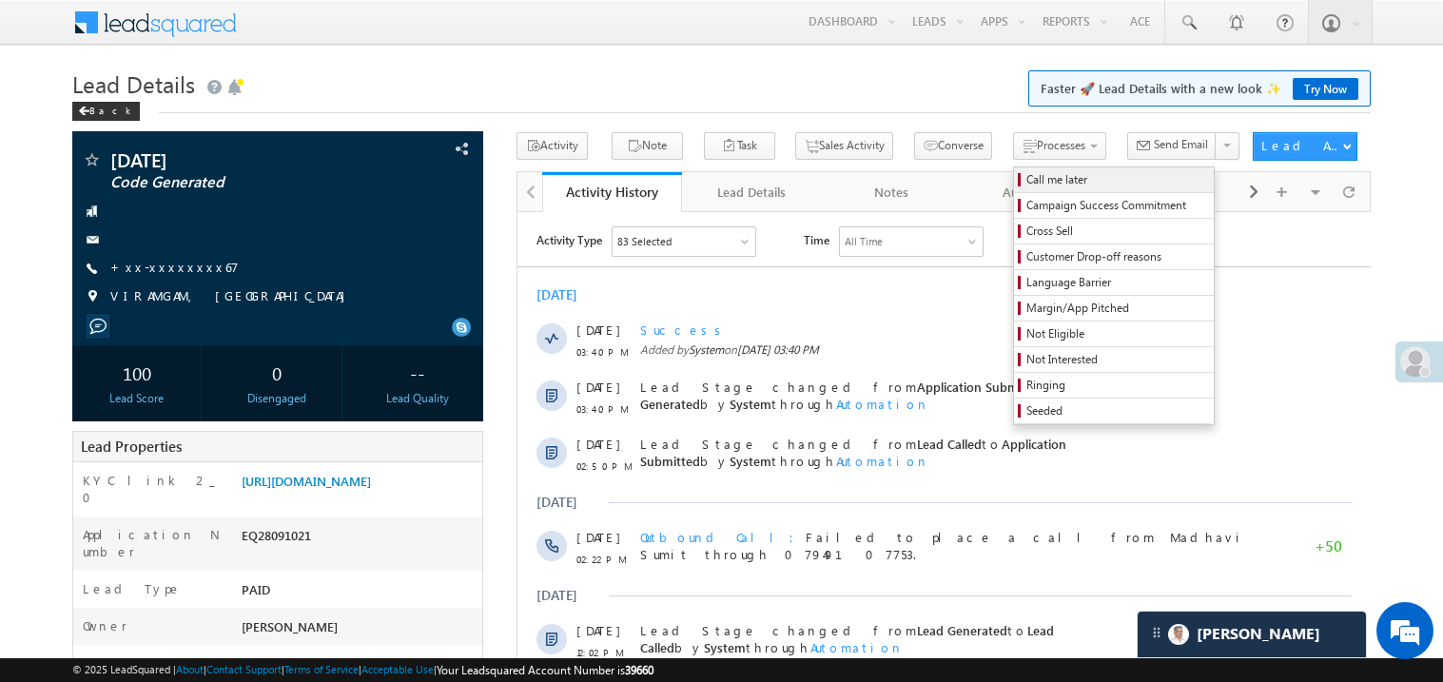
click at [1027, 174] on span "Call me later" at bounding box center [1117, 179] width 181 height 17
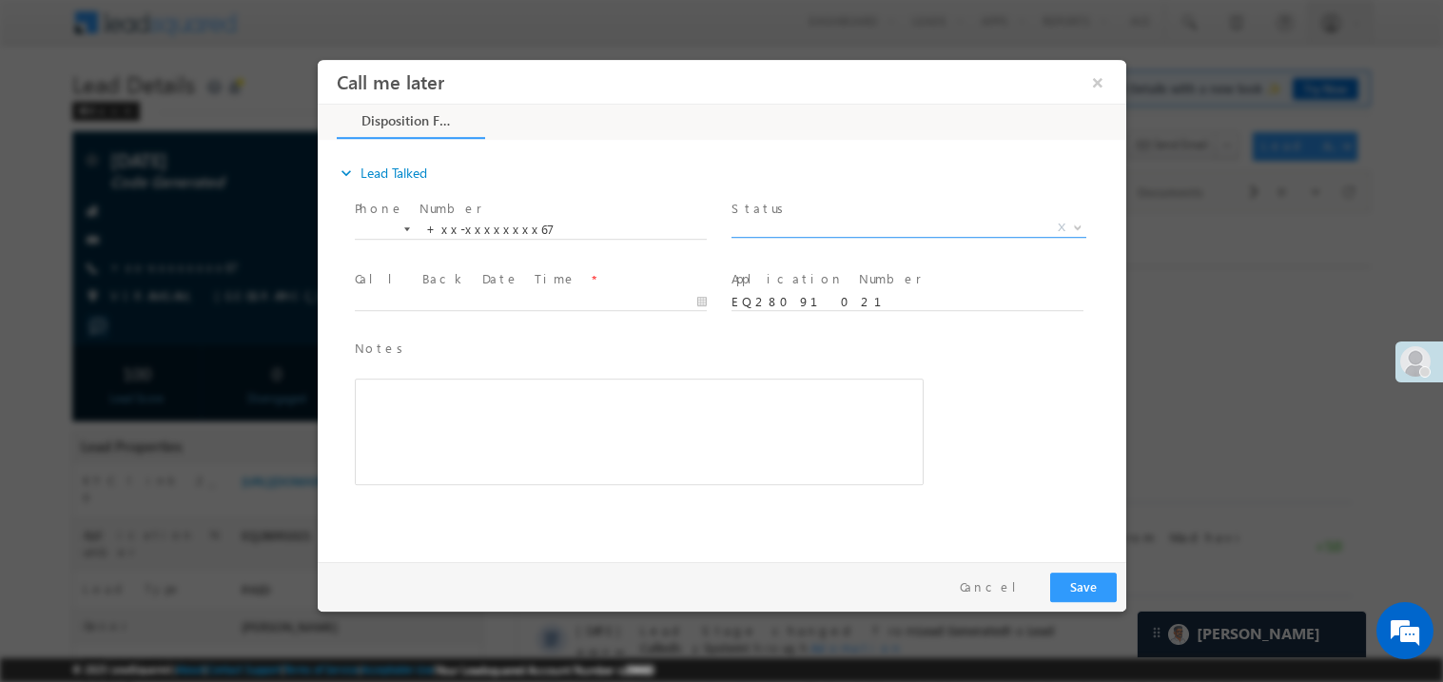
click at [792, 225] on span "X" at bounding box center [908, 227] width 355 height 19
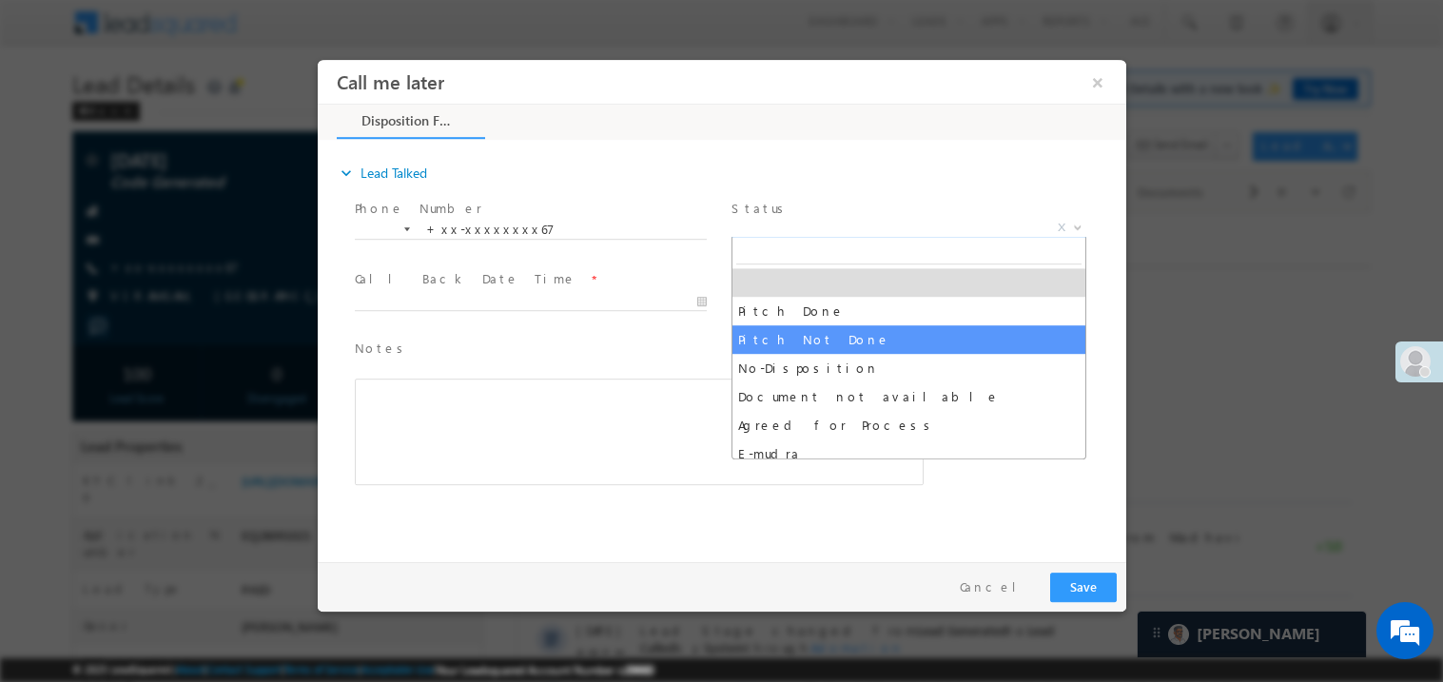
select select "Pitch Not Done"
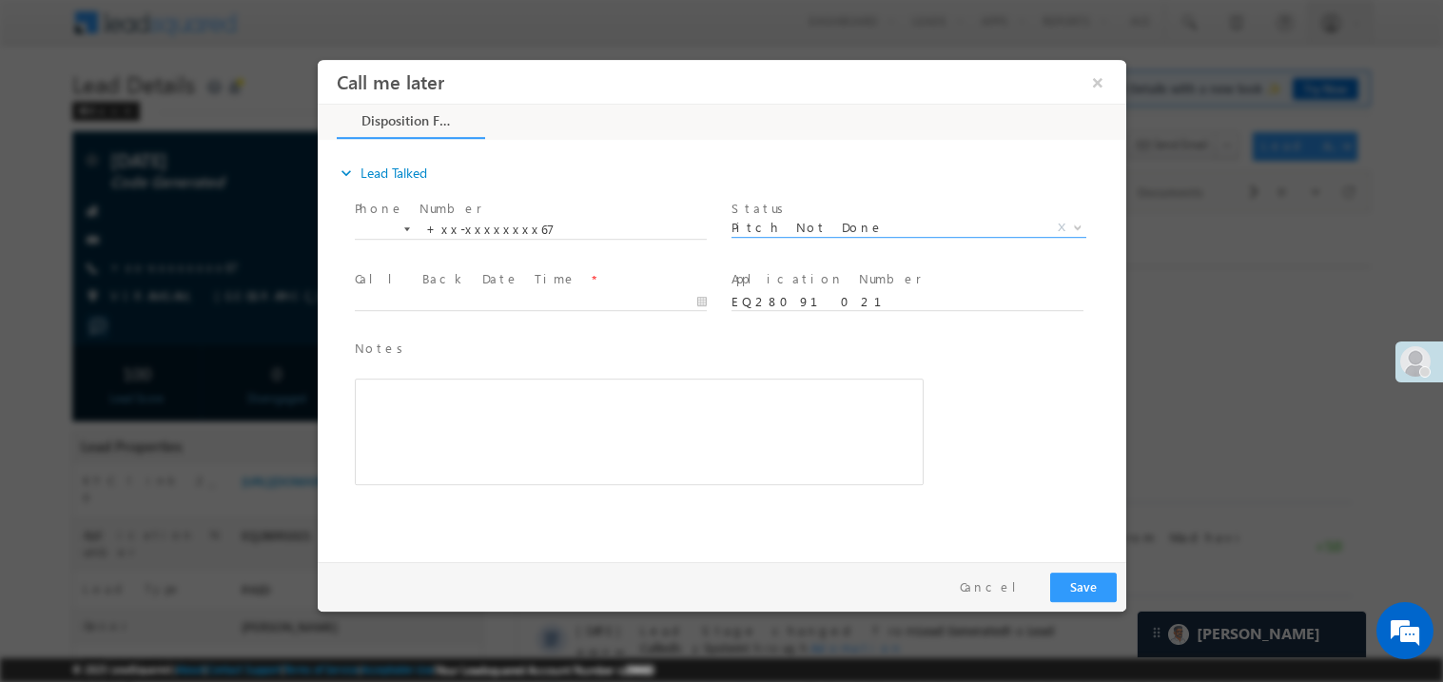
click at [444, 313] on span at bounding box center [529, 319] width 351 height 21
click at [449, 308] on body "Call me later ×" at bounding box center [721, 306] width 809 height 494
type input "10/02/25 3:42 PM"
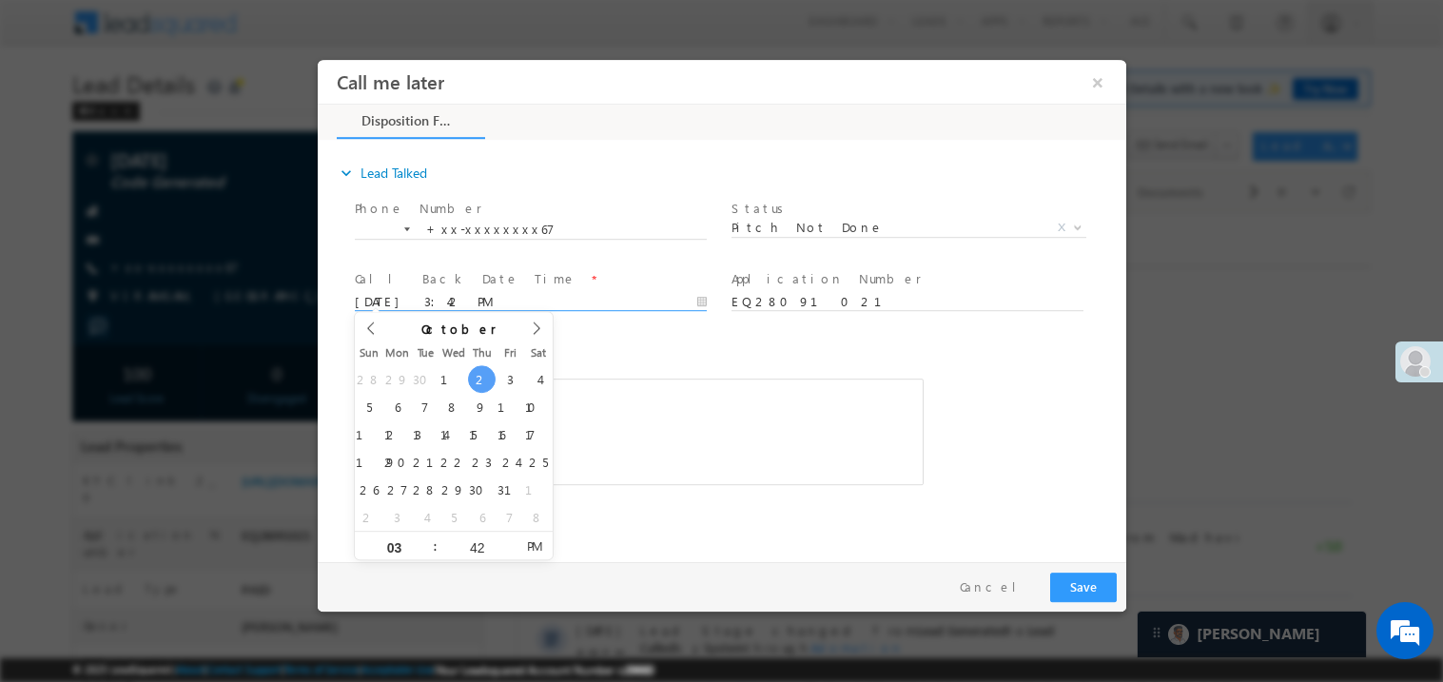
click at [625, 383] on div "Rich Text Editor, 40788eee-0fb2-11ec-a811-0adc8a9d82c2__tab1__section1__Notes__…" at bounding box center [638, 431] width 569 height 107
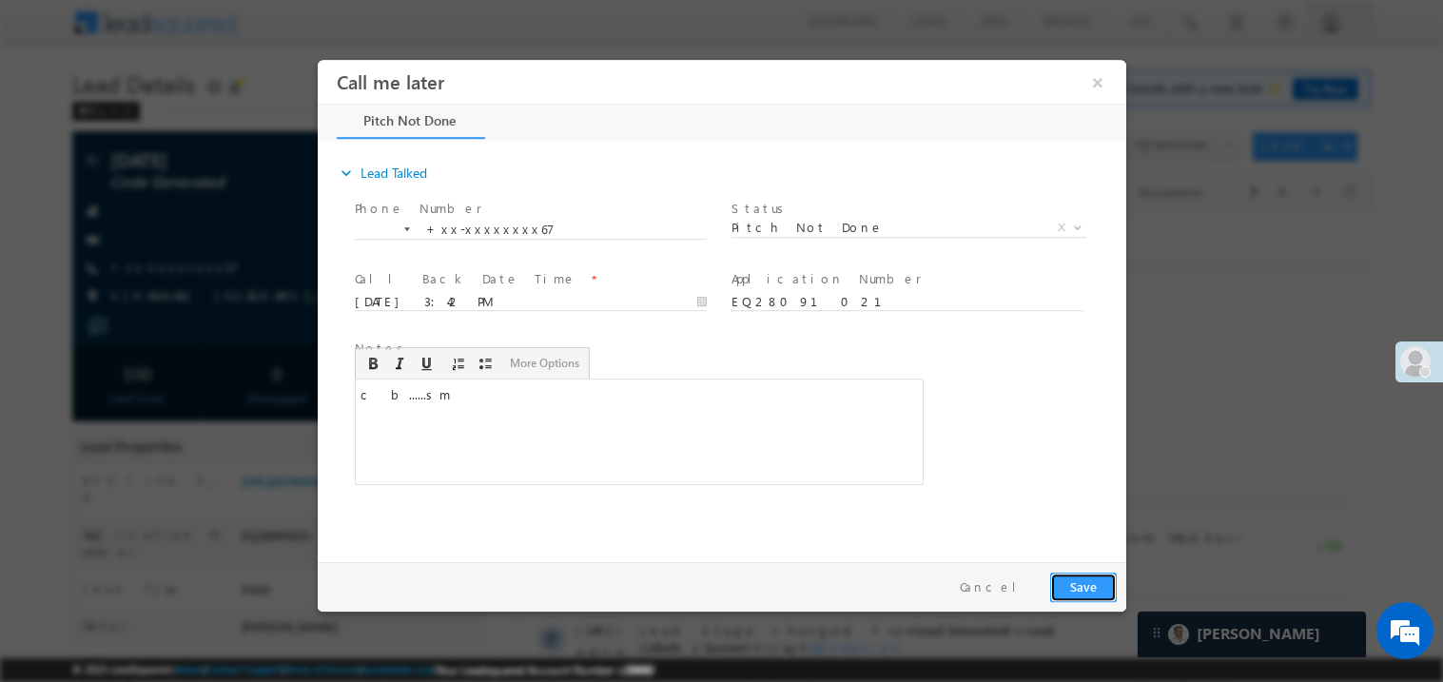
click at [1070, 572] on button "Save" at bounding box center [1083, 586] width 67 height 29
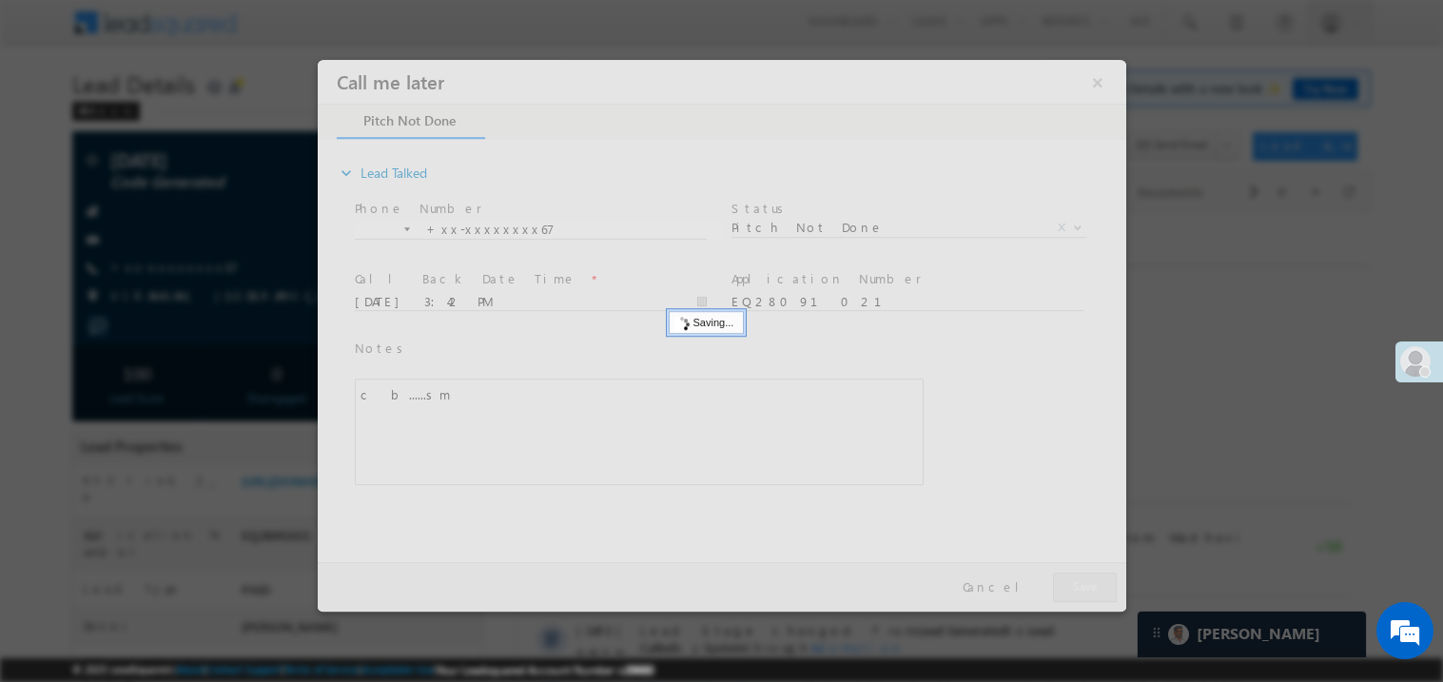
click at [1070, 571] on div at bounding box center [721, 335] width 809 height 552
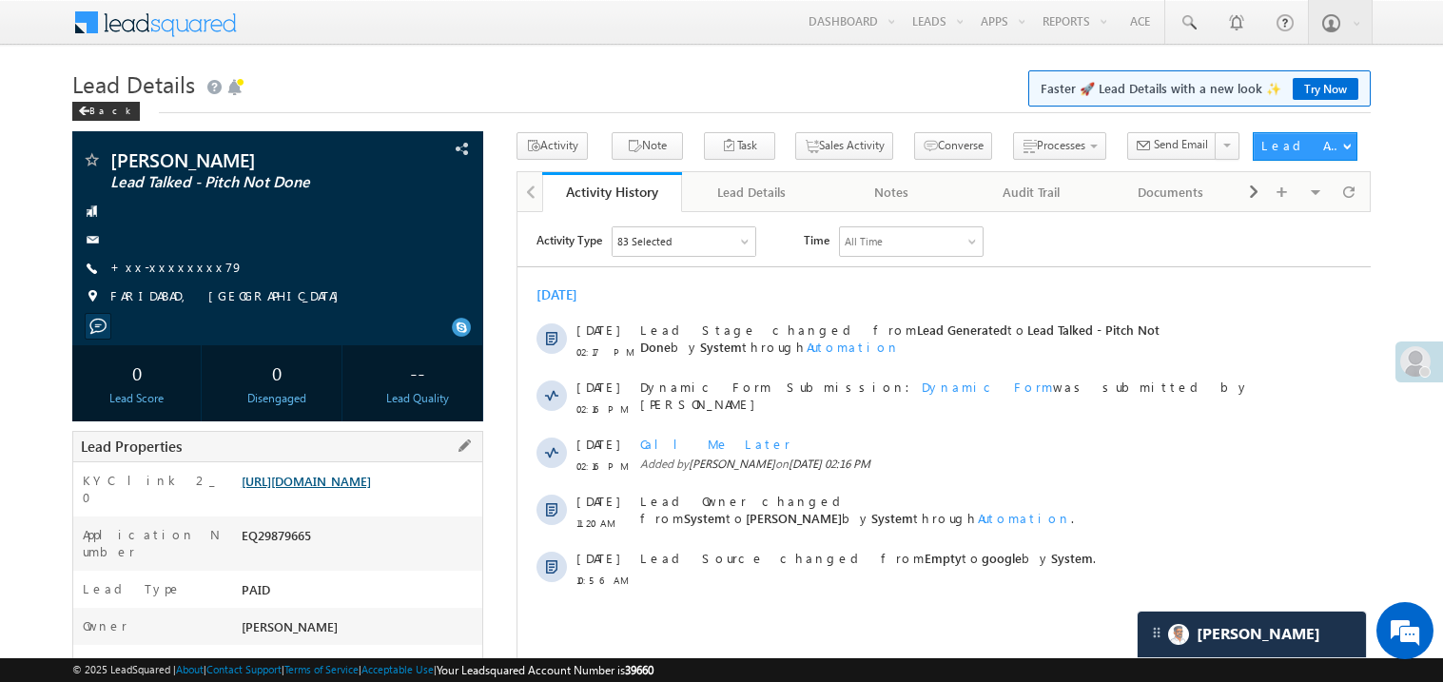
click at [371, 489] on link "[URL][DOMAIN_NAME]" at bounding box center [306, 481] width 129 height 16
